Goal: Task Accomplishment & Management: Manage account settings

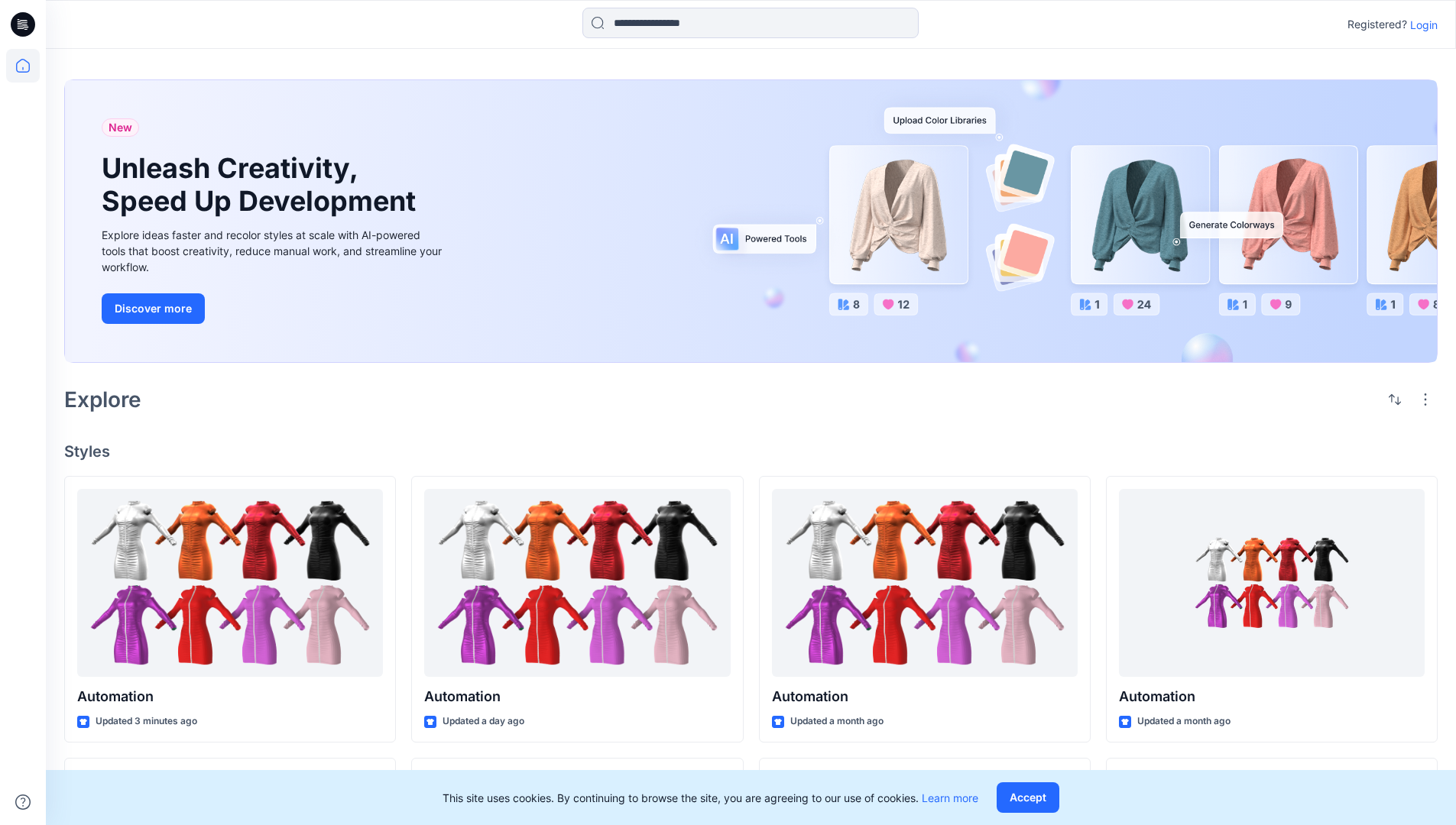
click at [1419, 25] on p "Login" at bounding box center [1423, 25] width 28 height 16
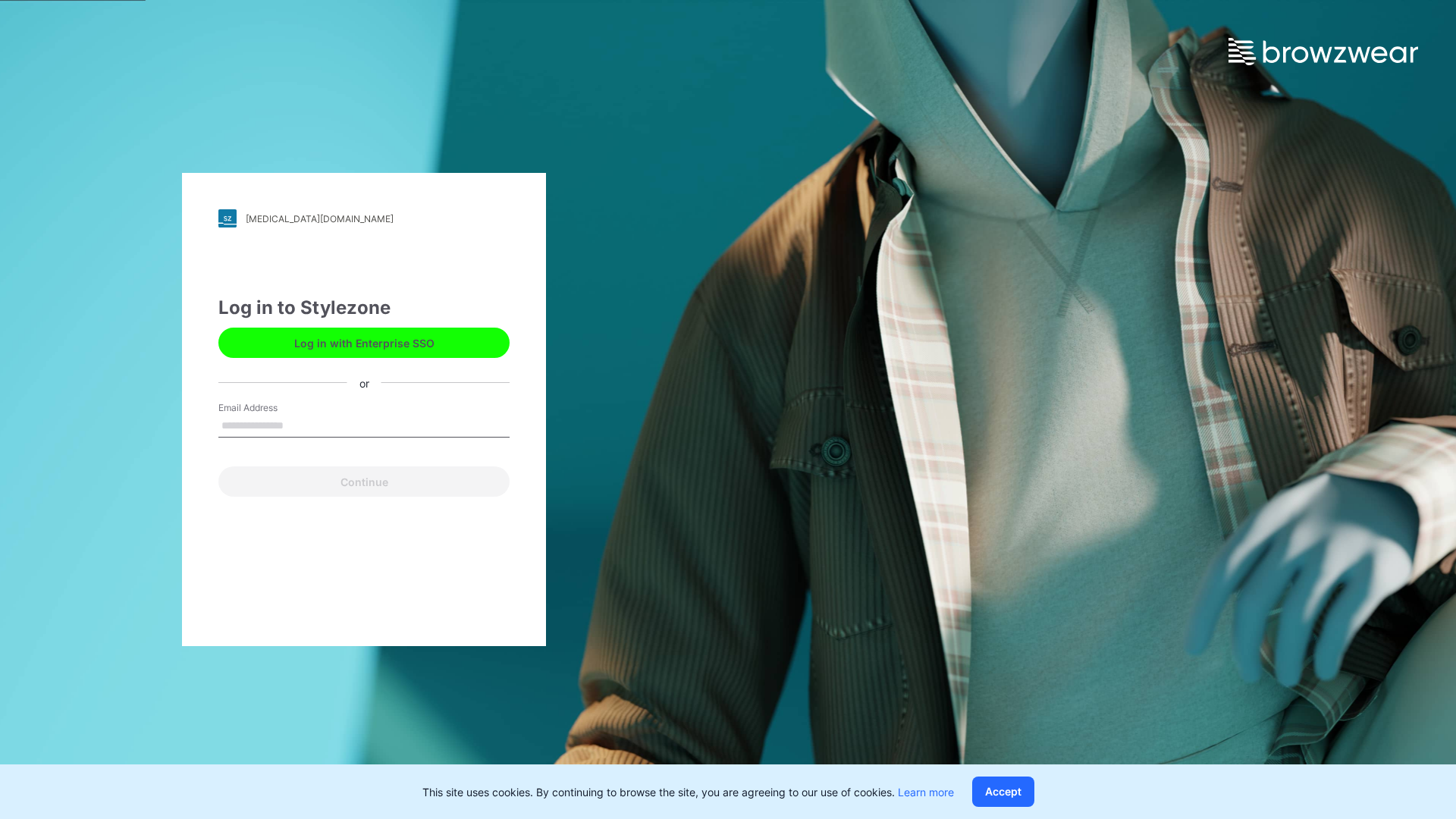
click at [299, 424] on input "Email Address" at bounding box center [364, 425] width 291 height 23
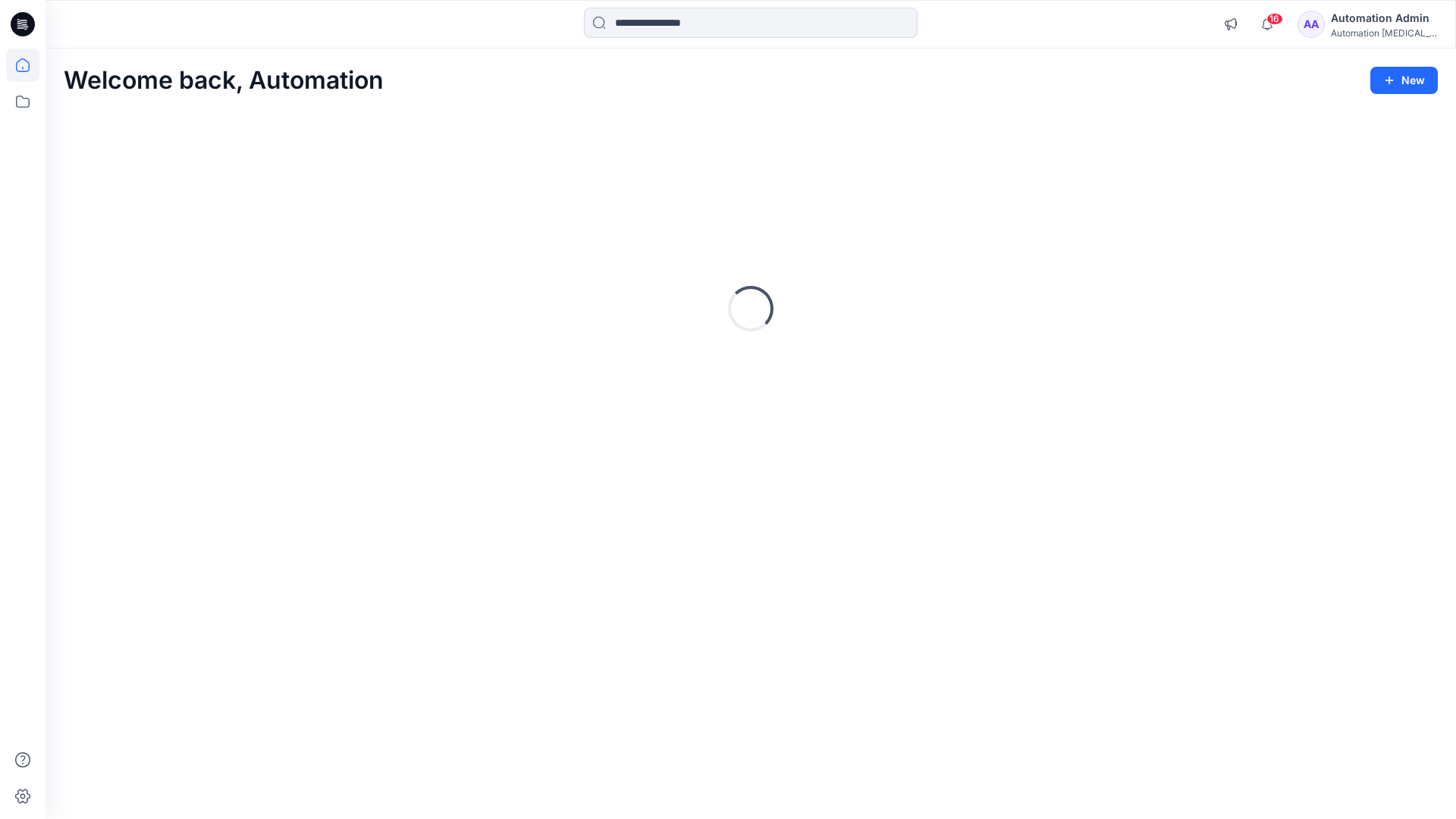
click at [29, 65] on icon at bounding box center [23, 65] width 14 height 14
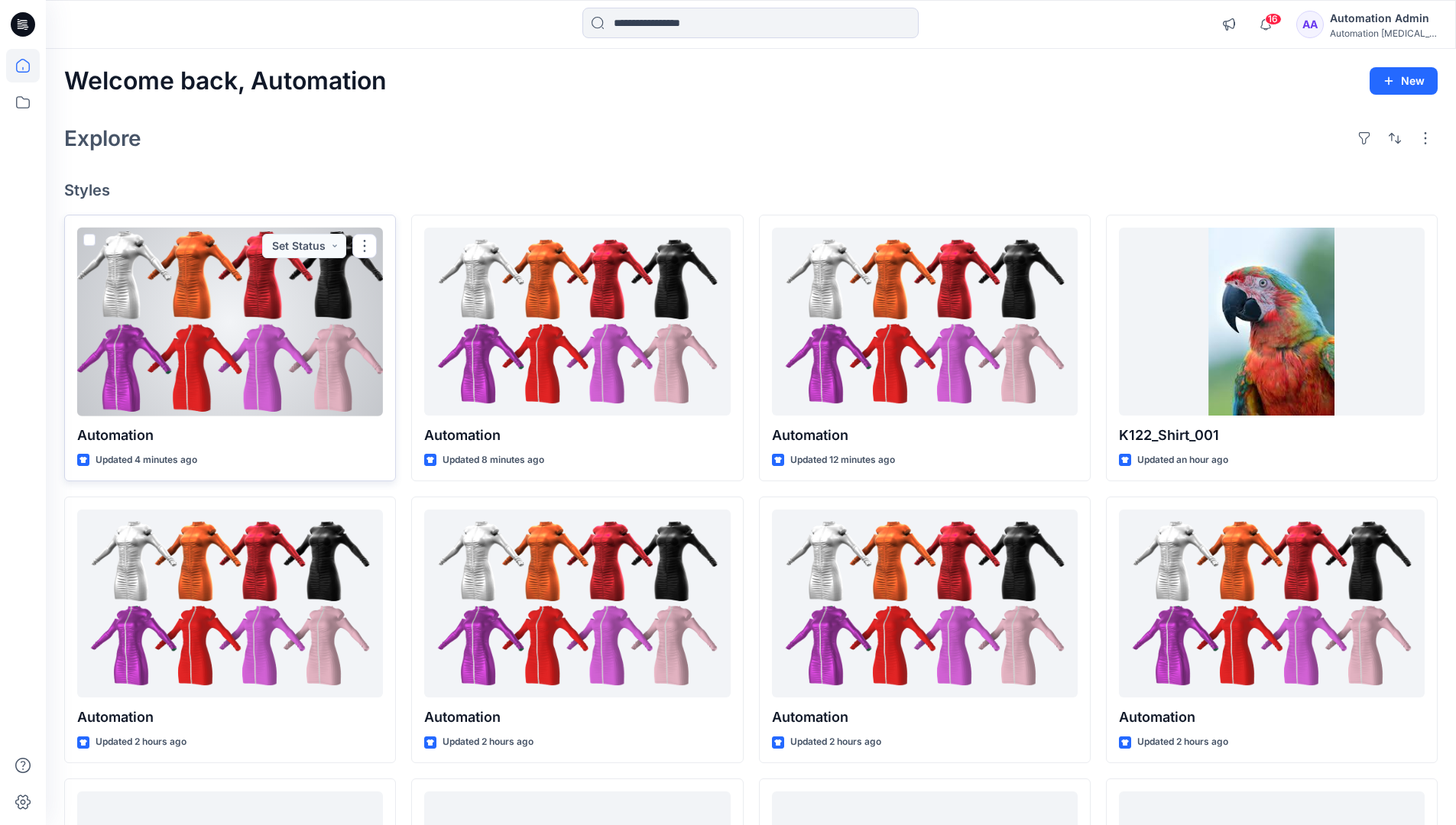
click at [86, 241] on span at bounding box center [89, 240] width 12 height 12
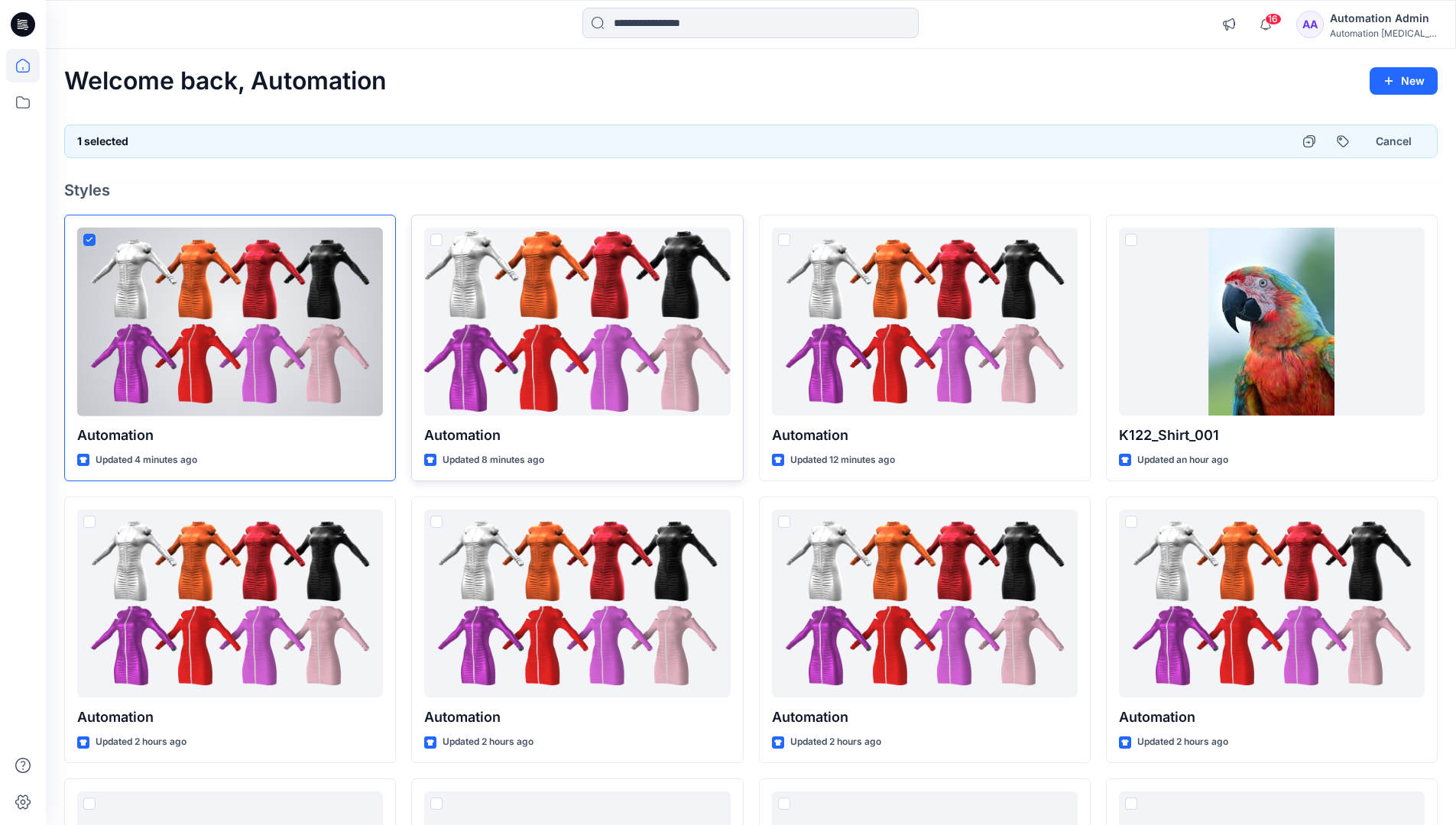
click at [435, 241] on span at bounding box center [436, 240] width 12 height 12
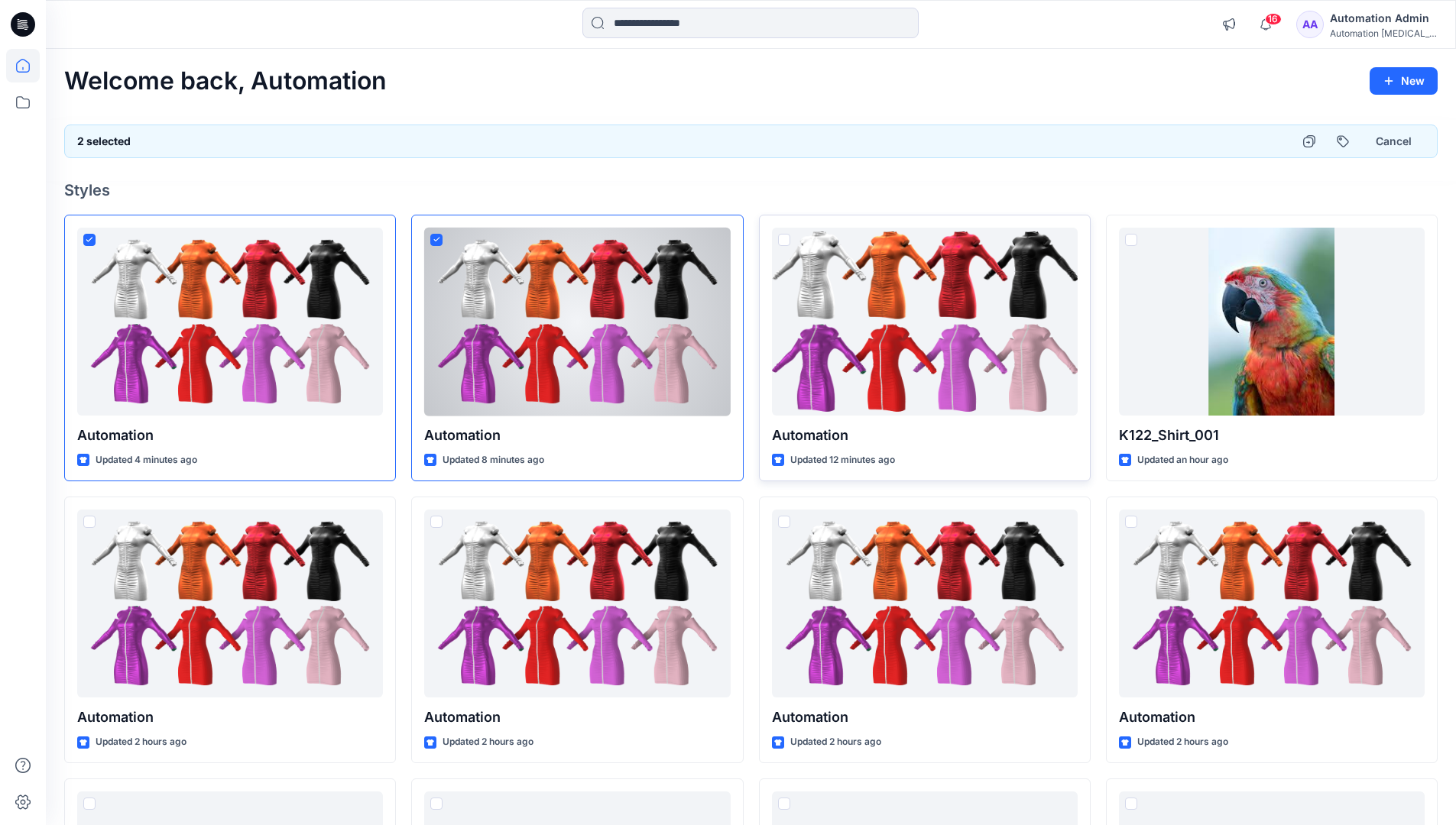
click at [787, 243] on span at bounding box center [784, 240] width 12 height 12
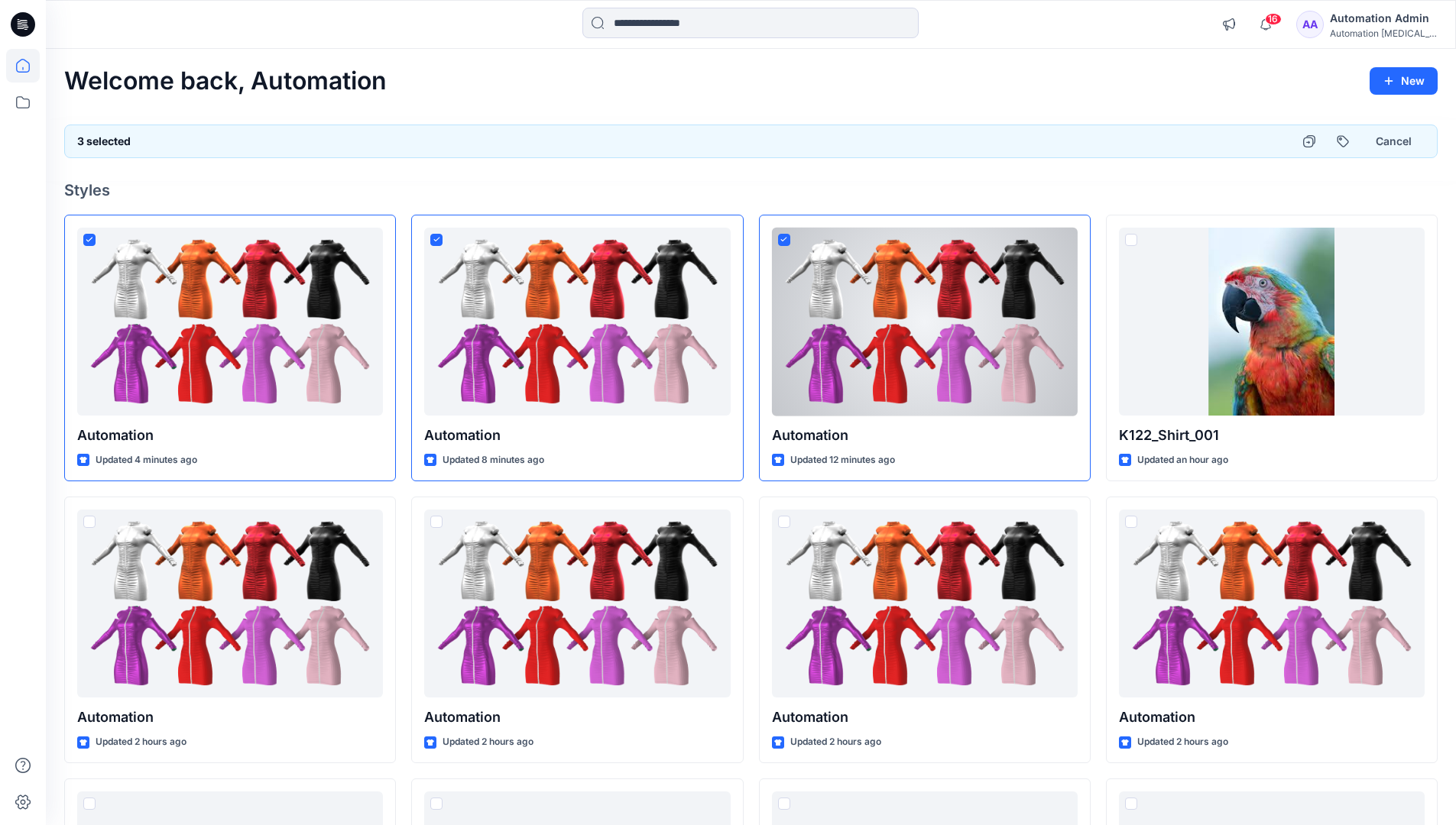
click at [1236, 136] on div "3 selected Cancel" at bounding box center [751, 142] width 1373 height 34
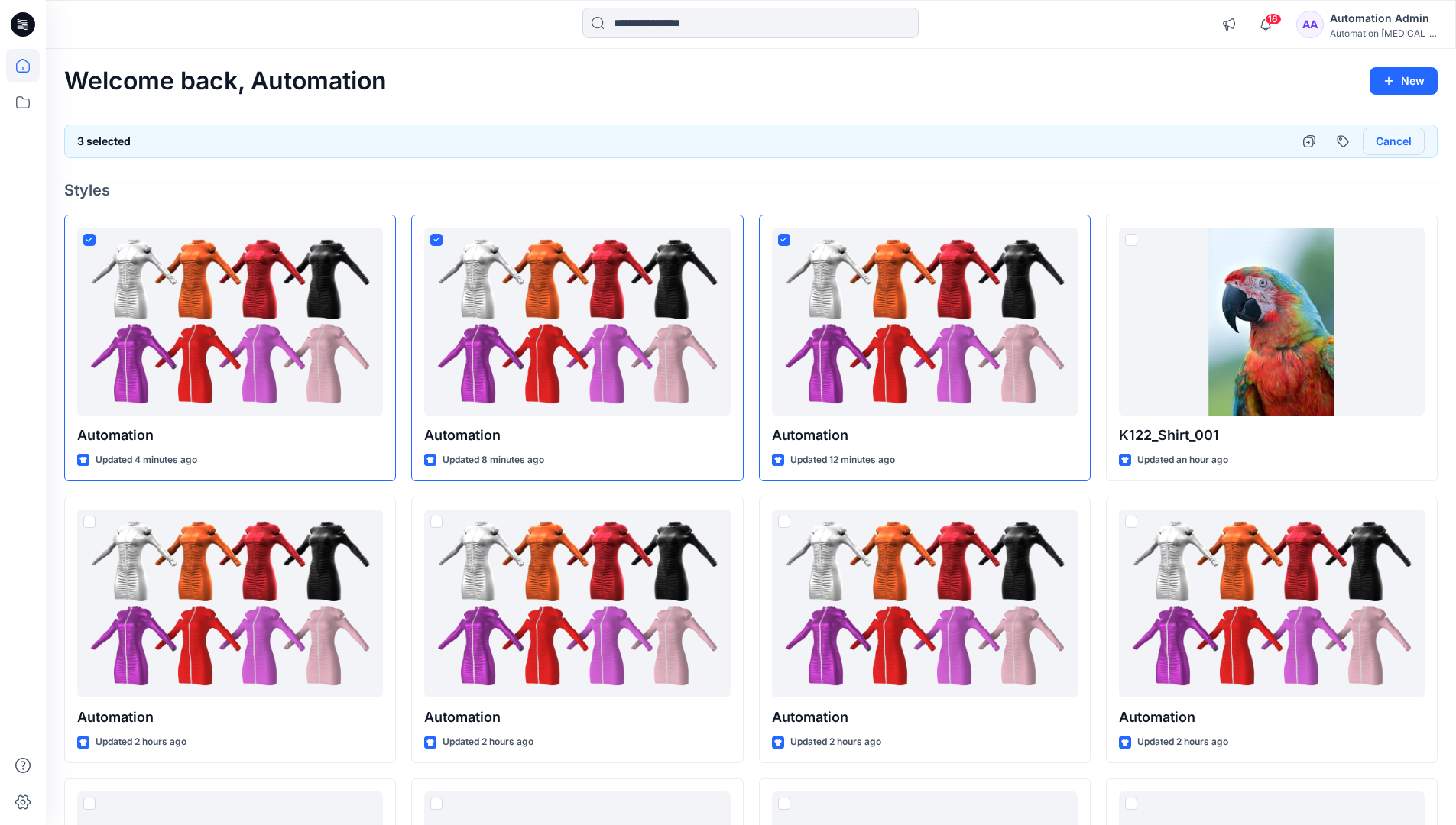
click at [1385, 145] on button "Cancel" at bounding box center [1394, 142] width 61 height 28
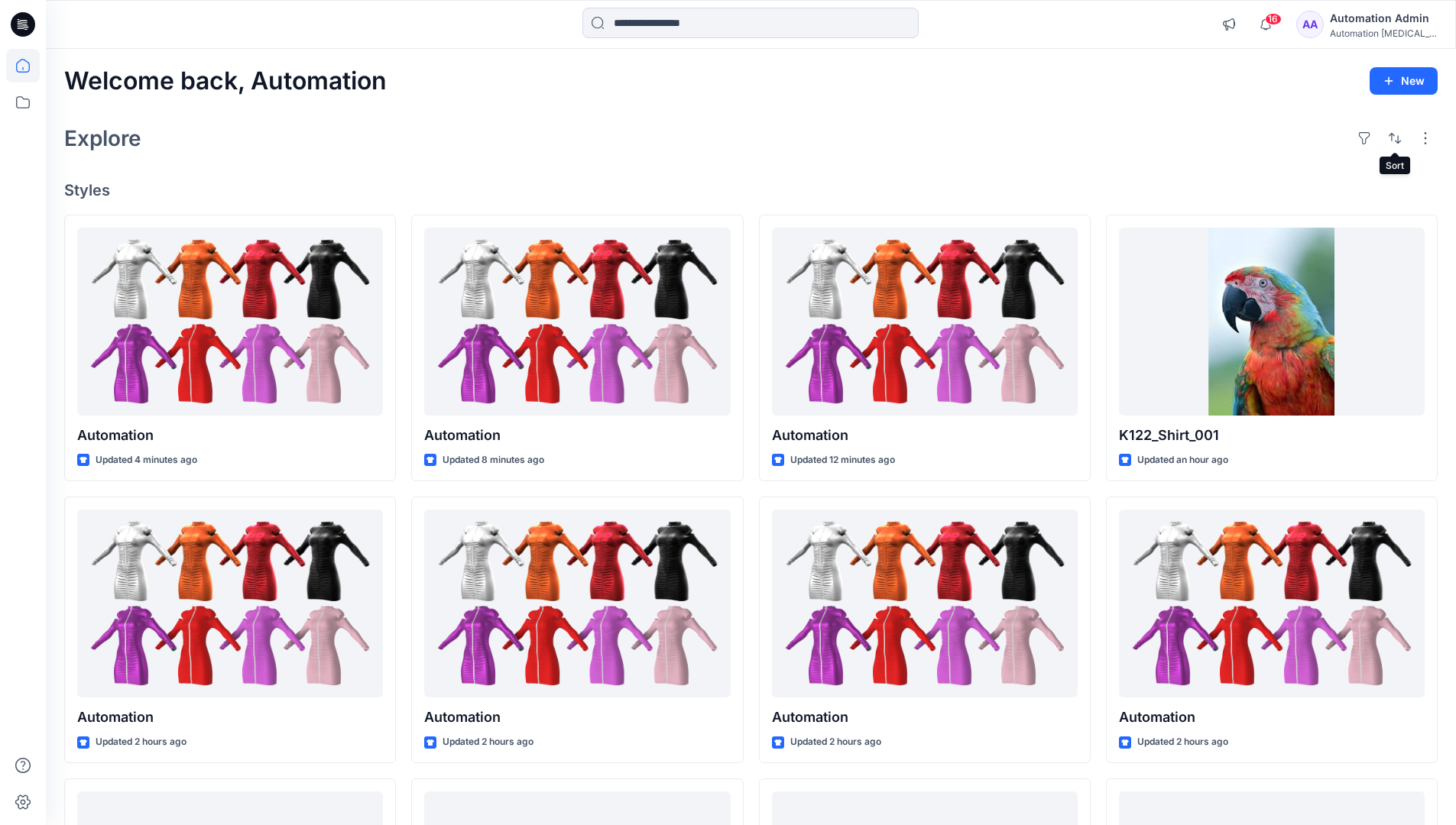
click at [1374, 22] on div "Automation Admin" at bounding box center [1383, 18] width 107 height 18
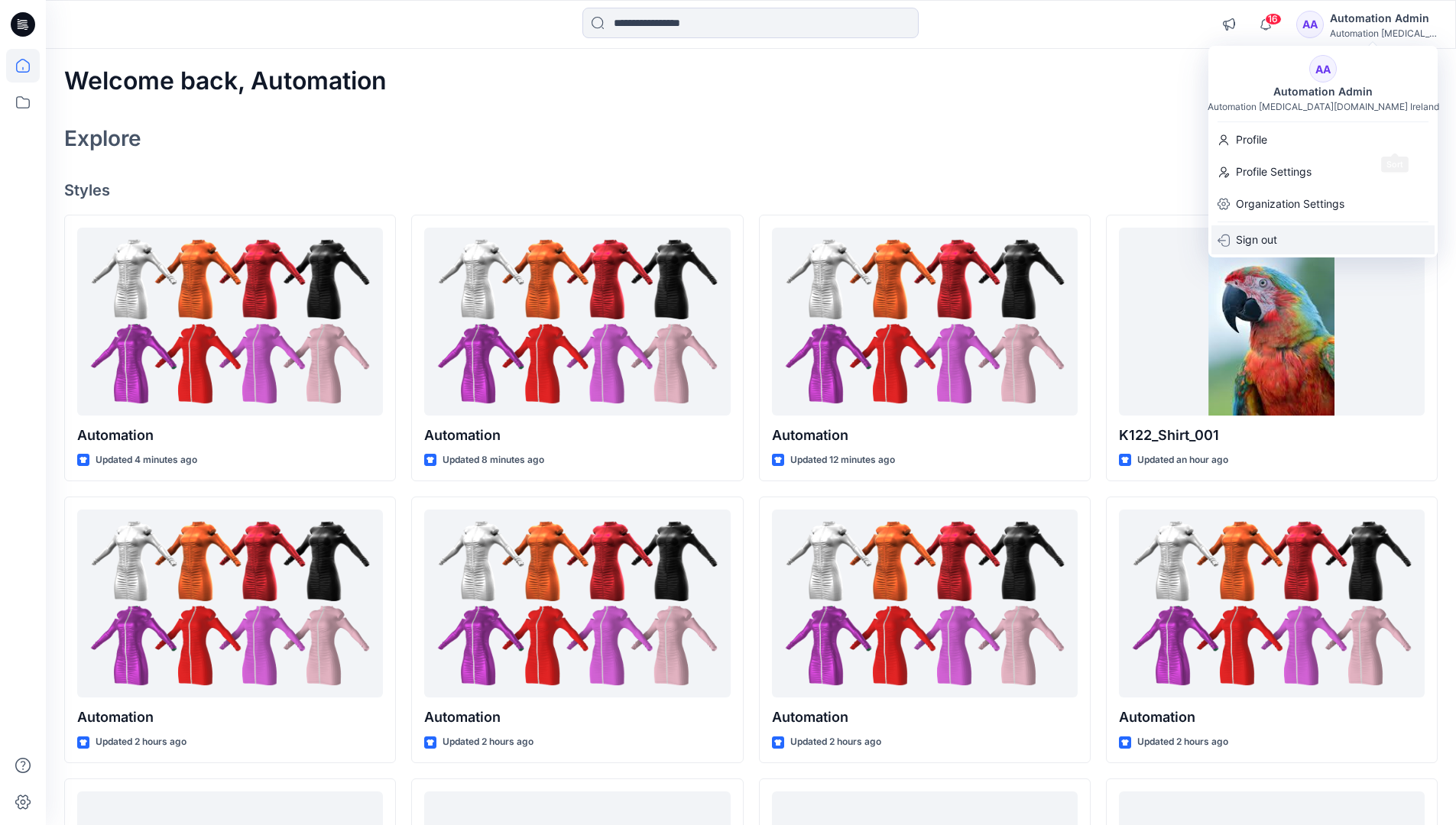
click at [1331, 236] on div "Sign out" at bounding box center [1322, 239] width 223 height 29
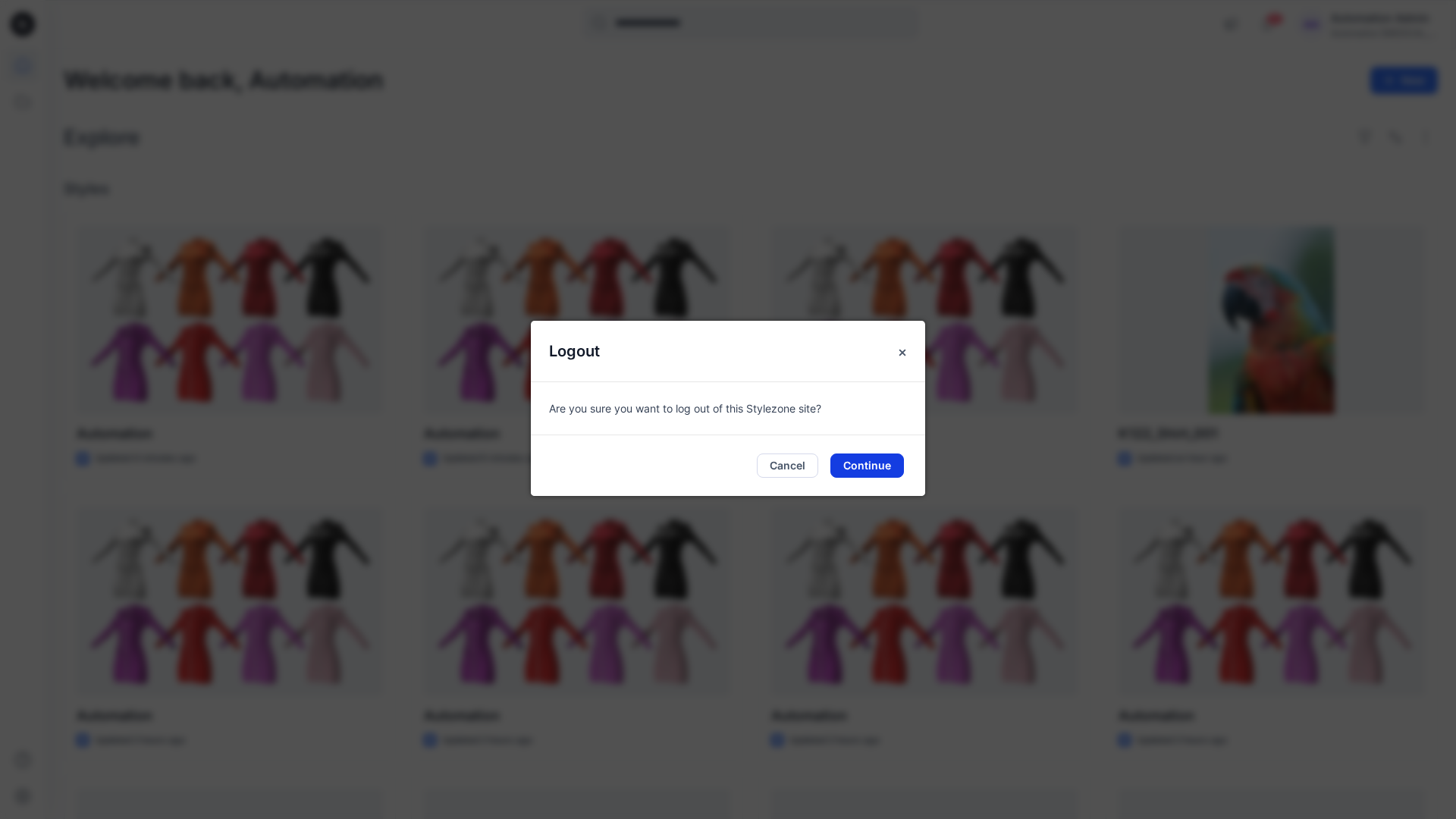
click at [876, 464] on button "Continue" at bounding box center [867, 466] width 74 height 25
